Goal: Use online tool/utility: Utilize a website feature to perform a specific function

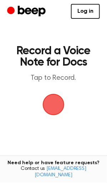
click at [55, 108] on span "button" at bounding box center [53, 104] width 23 height 23
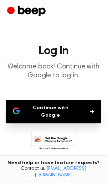
click at [55, 112] on button "Continue with Google" at bounding box center [53, 111] width 95 height 23
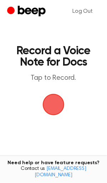
click at [59, 107] on span "button" at bounding box center [54, 105] width 22 height 22
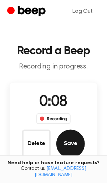
click at [63, 144] on button "Save" at bounding box center [70, 144] width 28 height 28
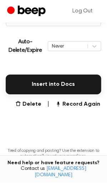
scroll to position [146, 0]
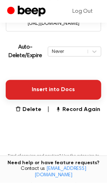
click at [22, 89] on button "Insert into Docs" at bounding box center [53, 90] width 95 height 20
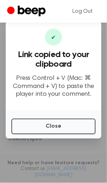
scroll to position [141, 0]
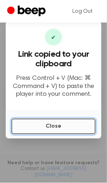
click at [49, 130] on button "Close" at bounding box center [53, 127] width 84 height 16
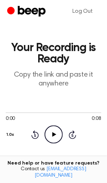
scroll to position [0, 0]
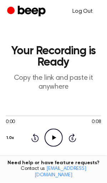
click at [86, 10] on link "Log Out" at bounding box center [82, 11] width 34 height 17
